Goal: Information Seeking & Learning: Learn about a topic

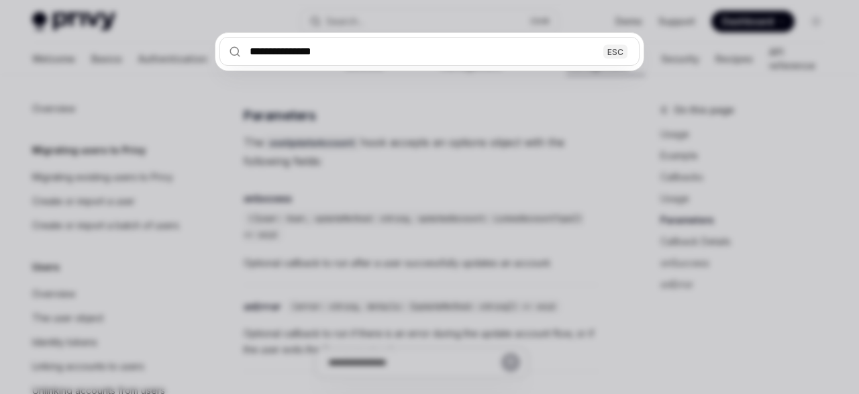
scroll to position [365, 0]
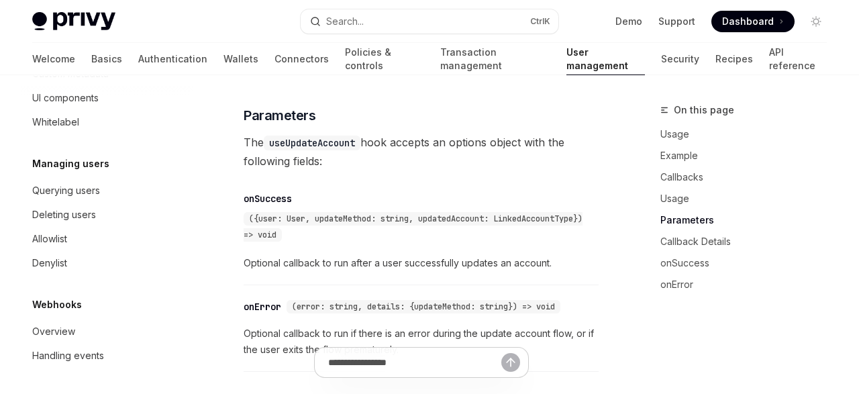
type textarea "*"
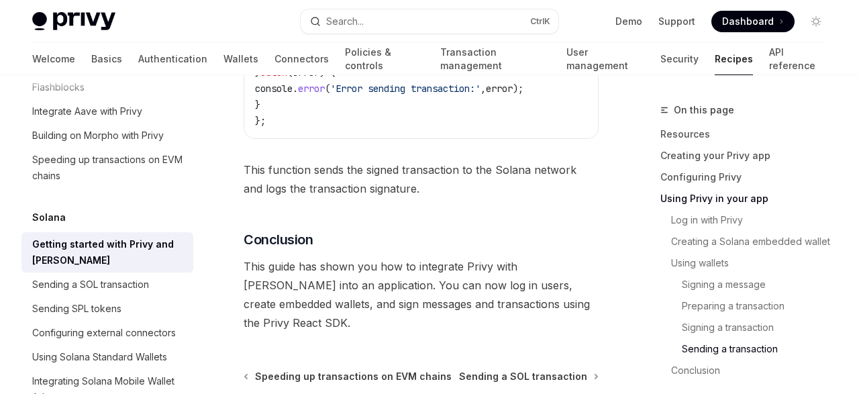
scroll to position [5026, 0]
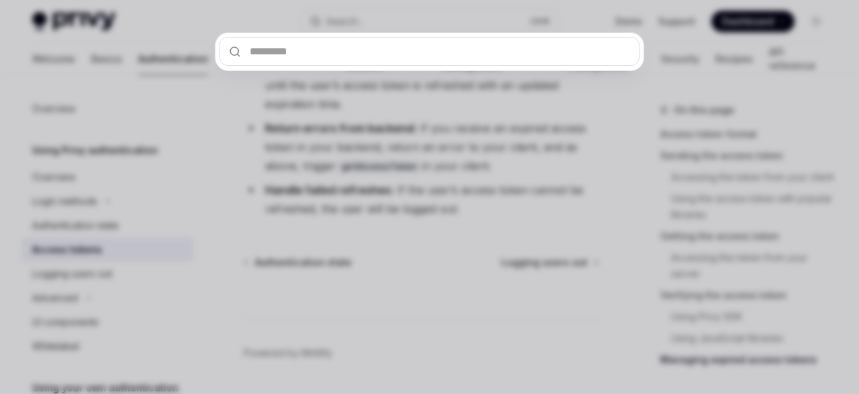
scroll to position [107, 0]
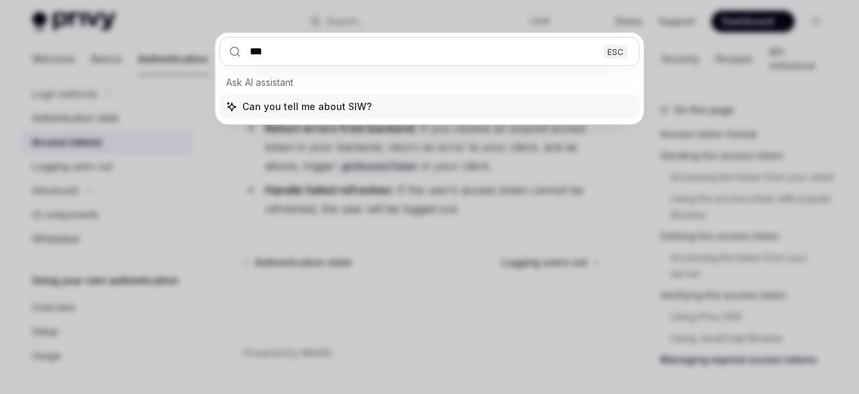
type input "****"
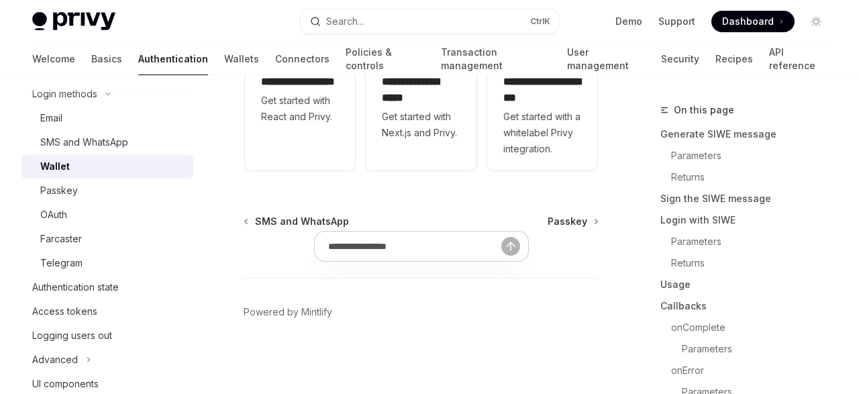
scroll to position [75, 0]
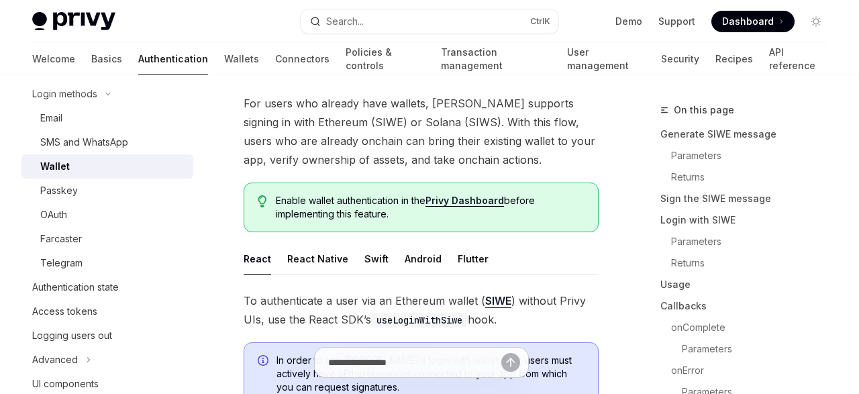
type textarea "*"
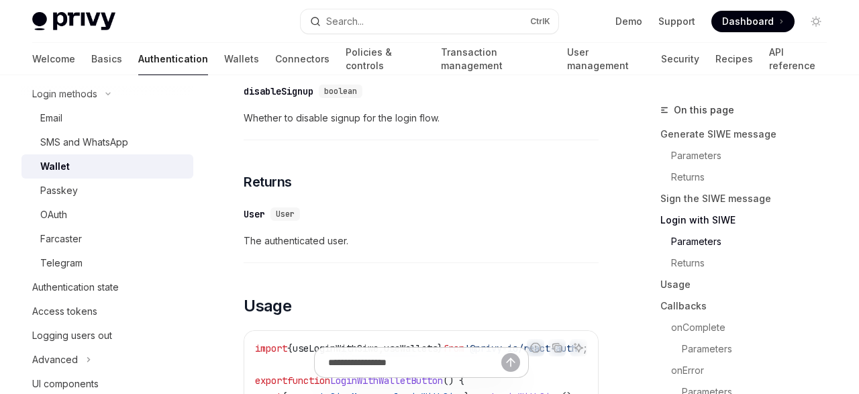
scroll to position [1447, 0]
